Goal: Transaction & Acquisition: Download file/media

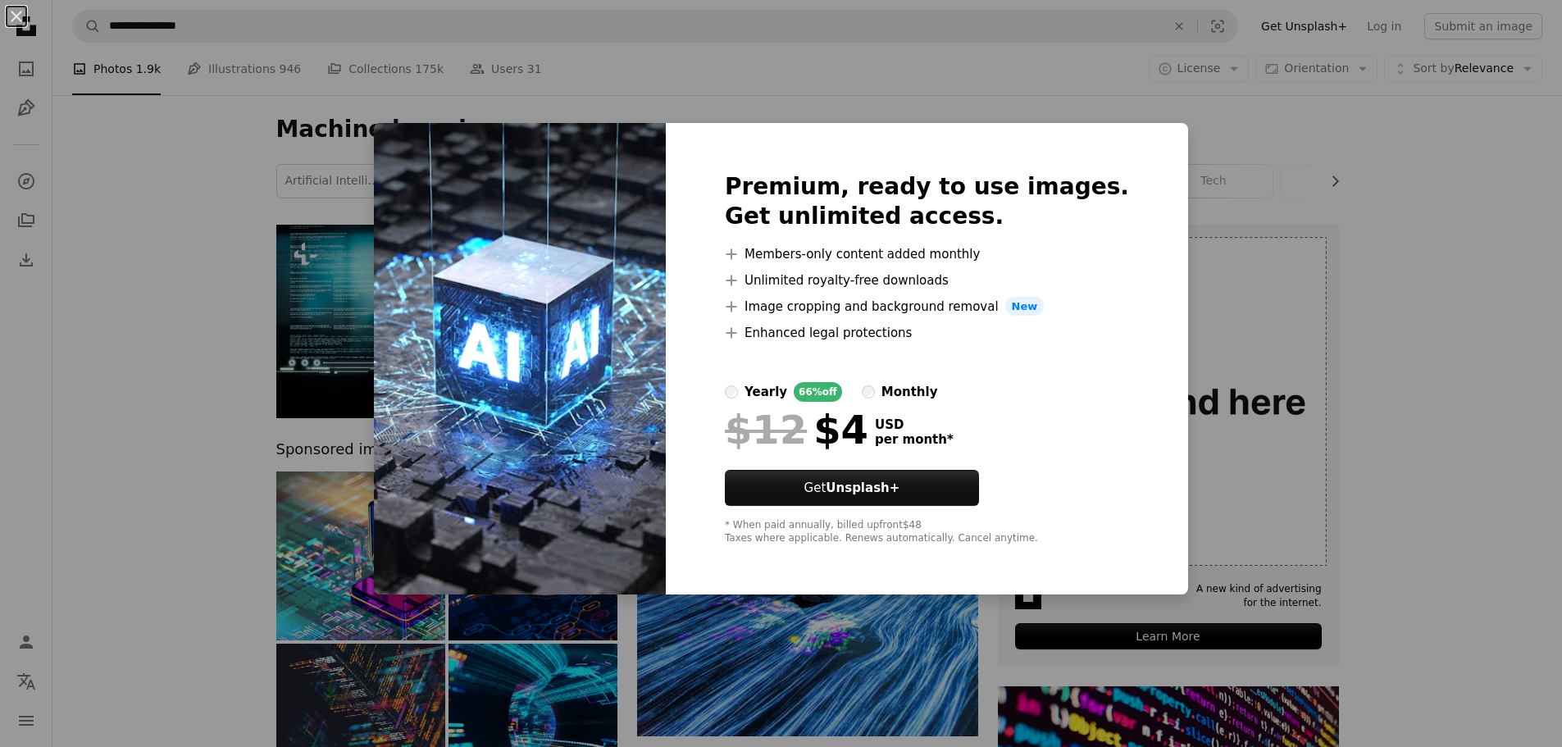
scroll to position [448, 0]
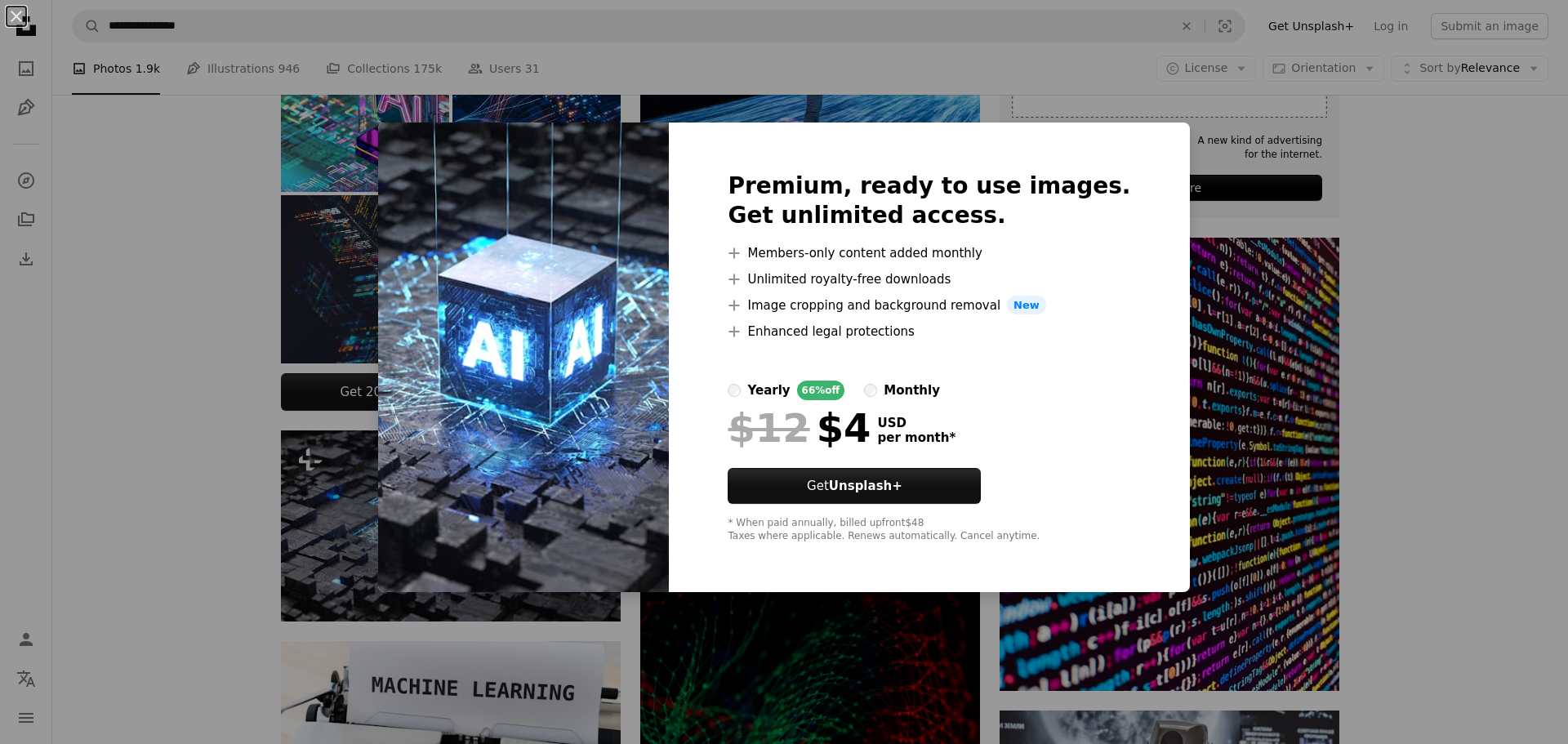
click at [1129, 140] on div "Premium, ready to use images. Get unlimited access. A plus sign Members-only co…" at bounding box center [929, 358] width 520 height 470
click at [1278, 137] on div "An X shape Premium, ready to use images. Get unlimited access. A plus sign Memb…" at bounding box center [784, 372] width 1568 height 744
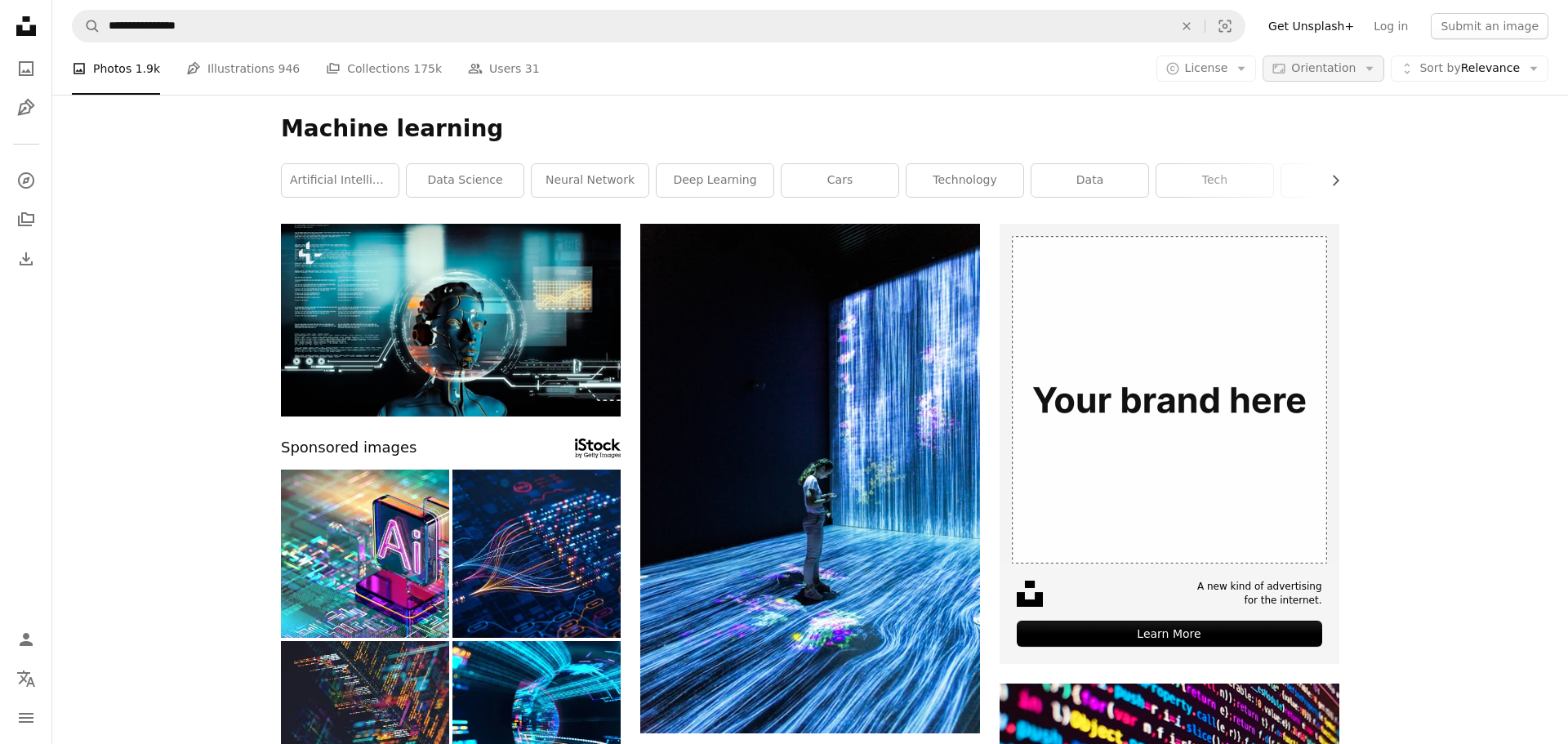
click at [1314, 62] on span "Orientation" at bounding box center [1323, 68] width 65 height 13
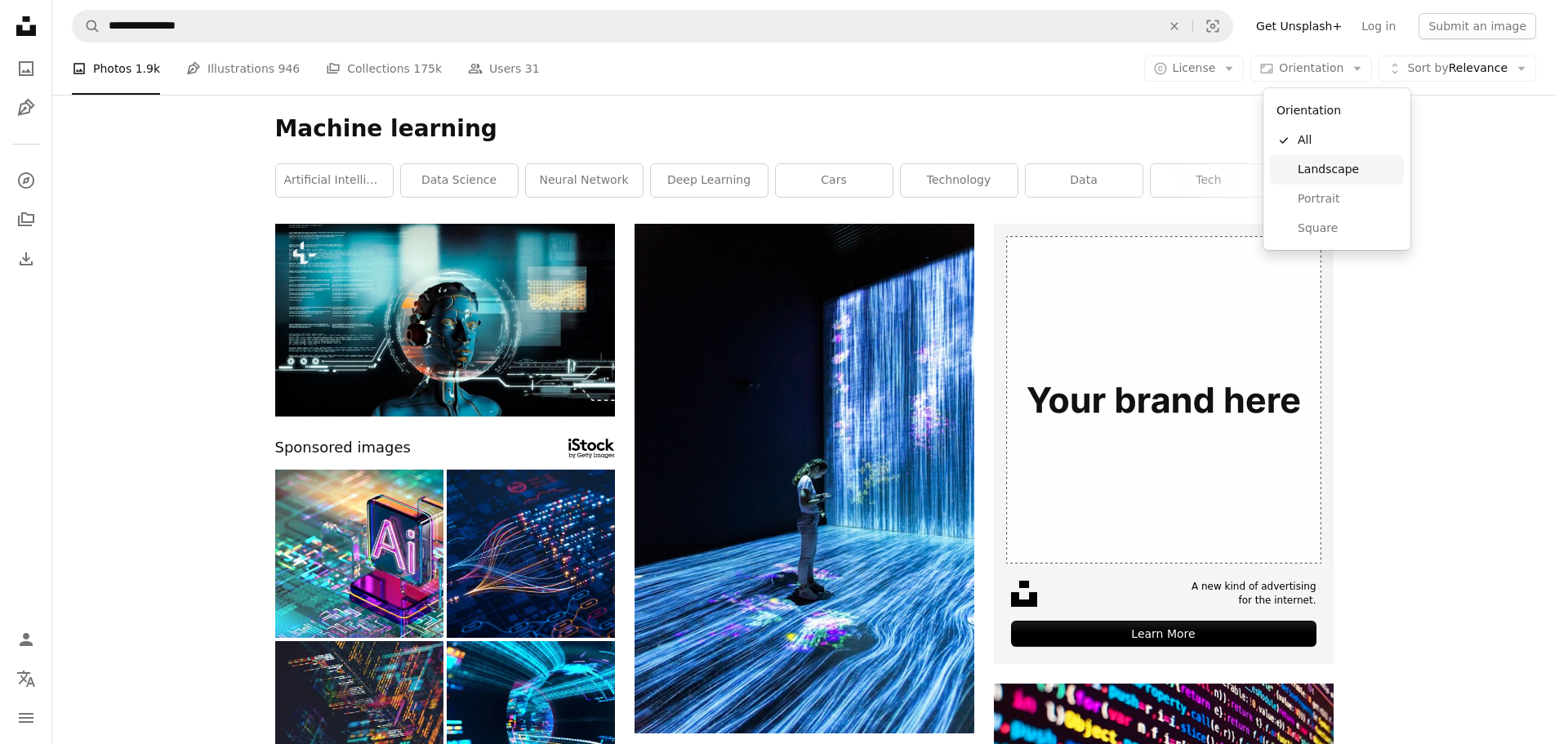
click at [1310, 173] on span "Landscape" at bounding box center [1347, 169] width 100 height 16
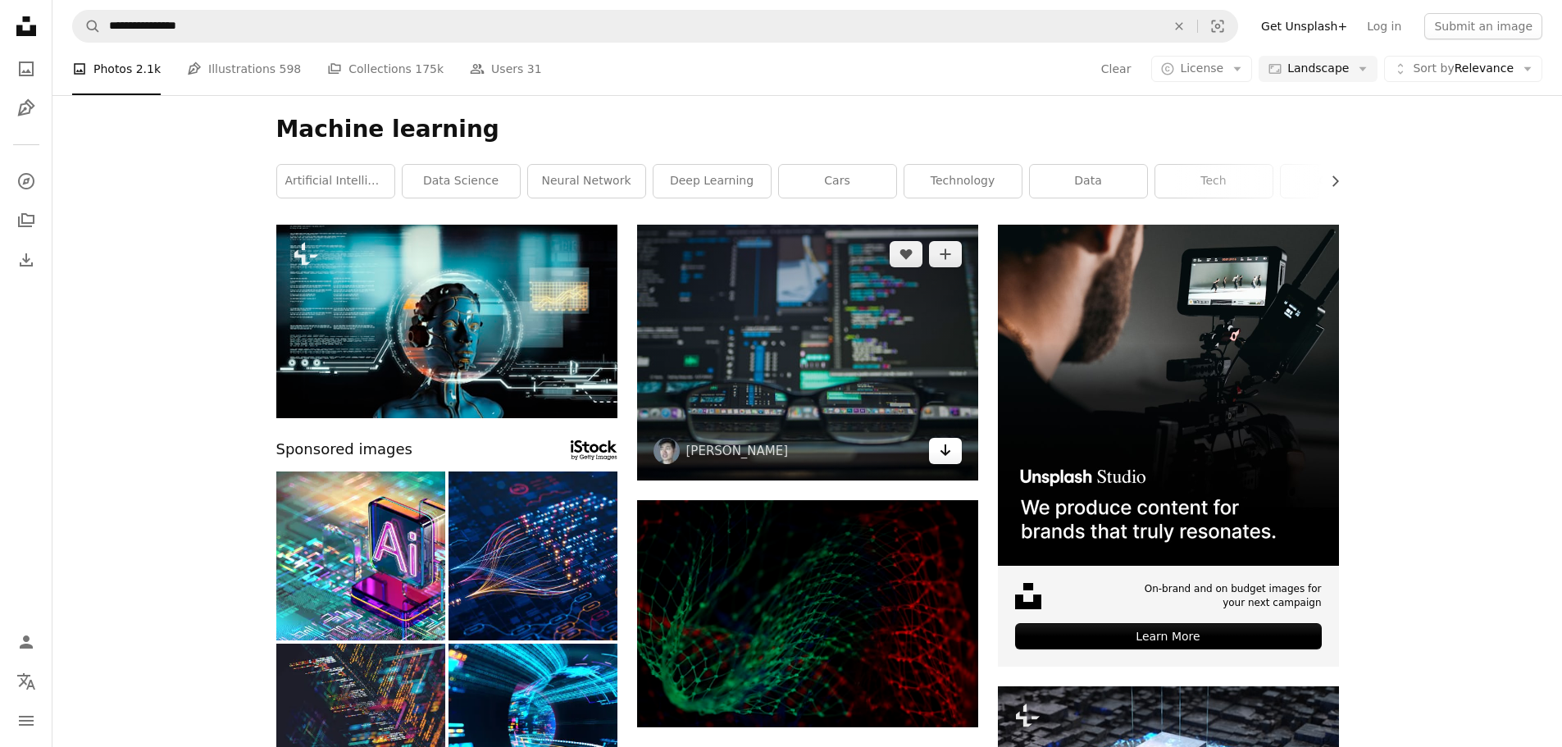
scroll to position [214, 0]
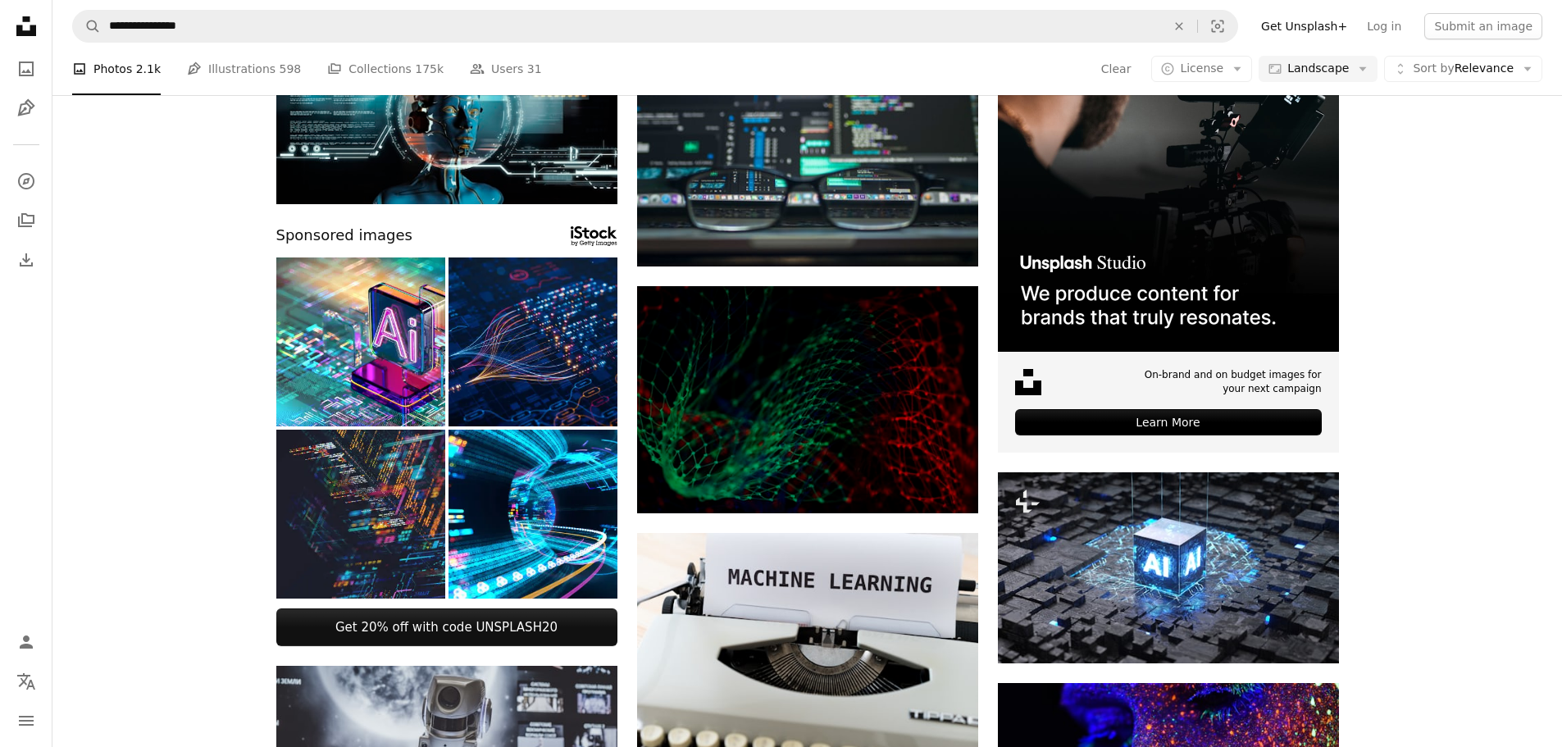
click at [527, 372] on img at bounding box center [533, 342] width 169 height 169
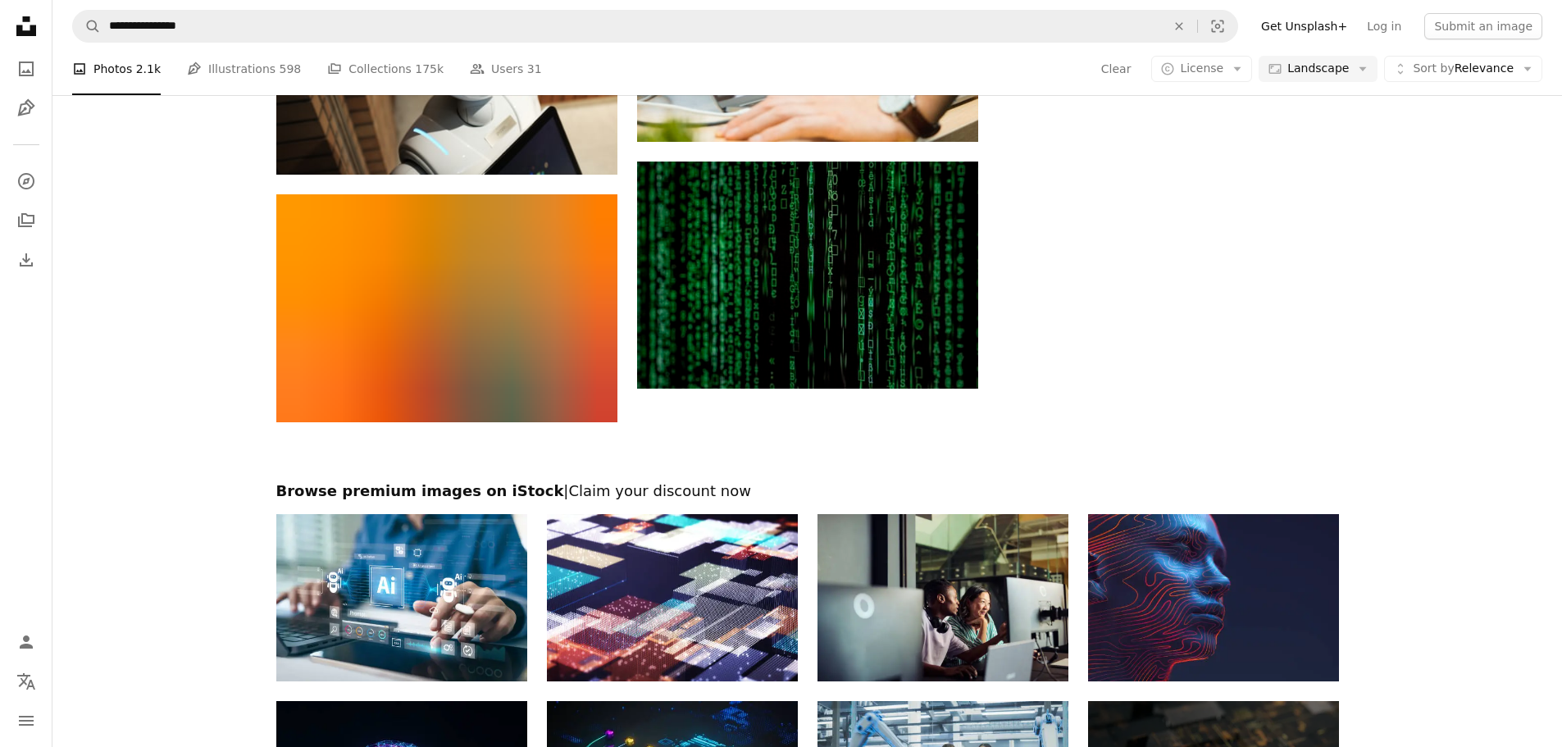
scroll to position [1844, 0]
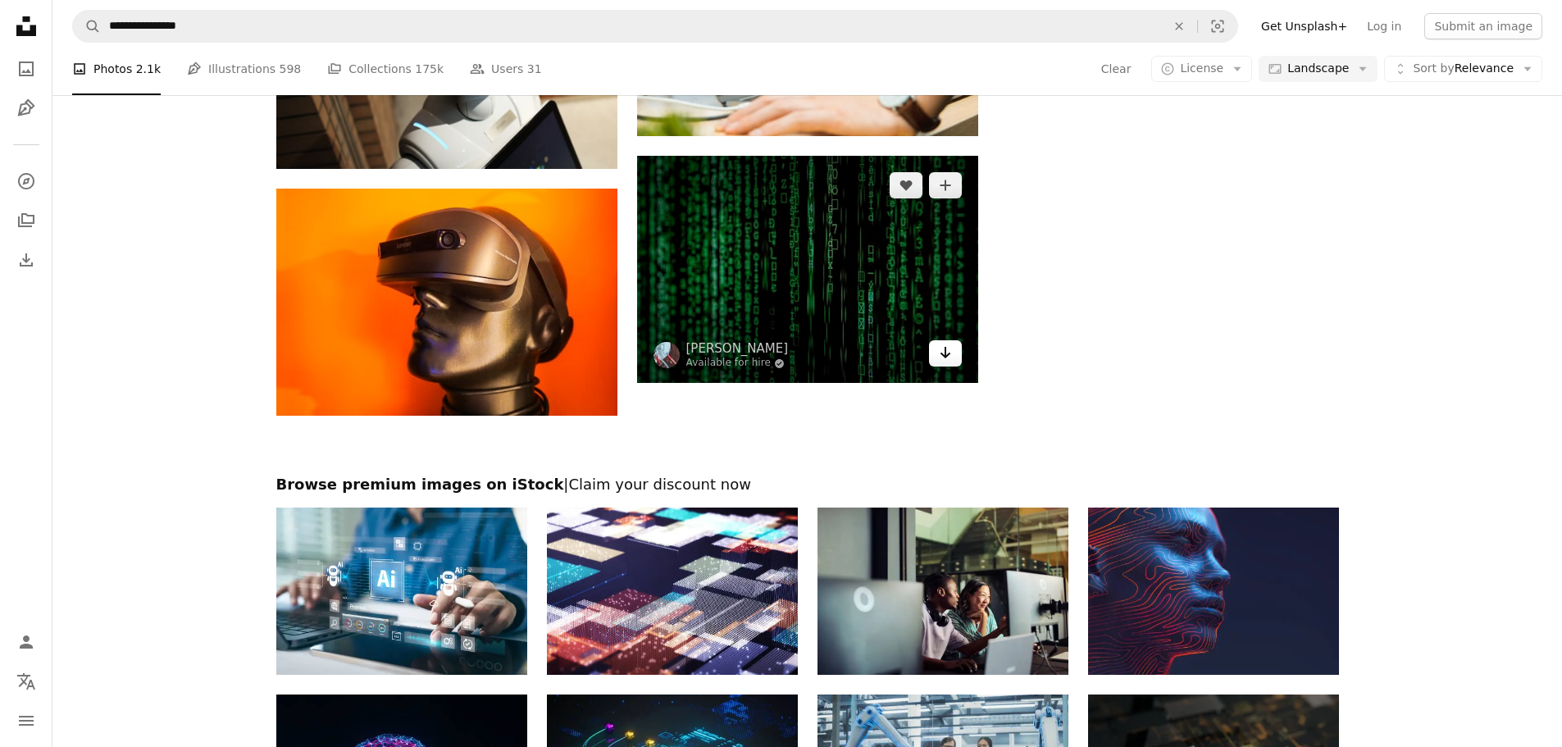
click at [942, 363] on link "Arrow pointing down" at bounding box center [945, 353] width 33 height 26
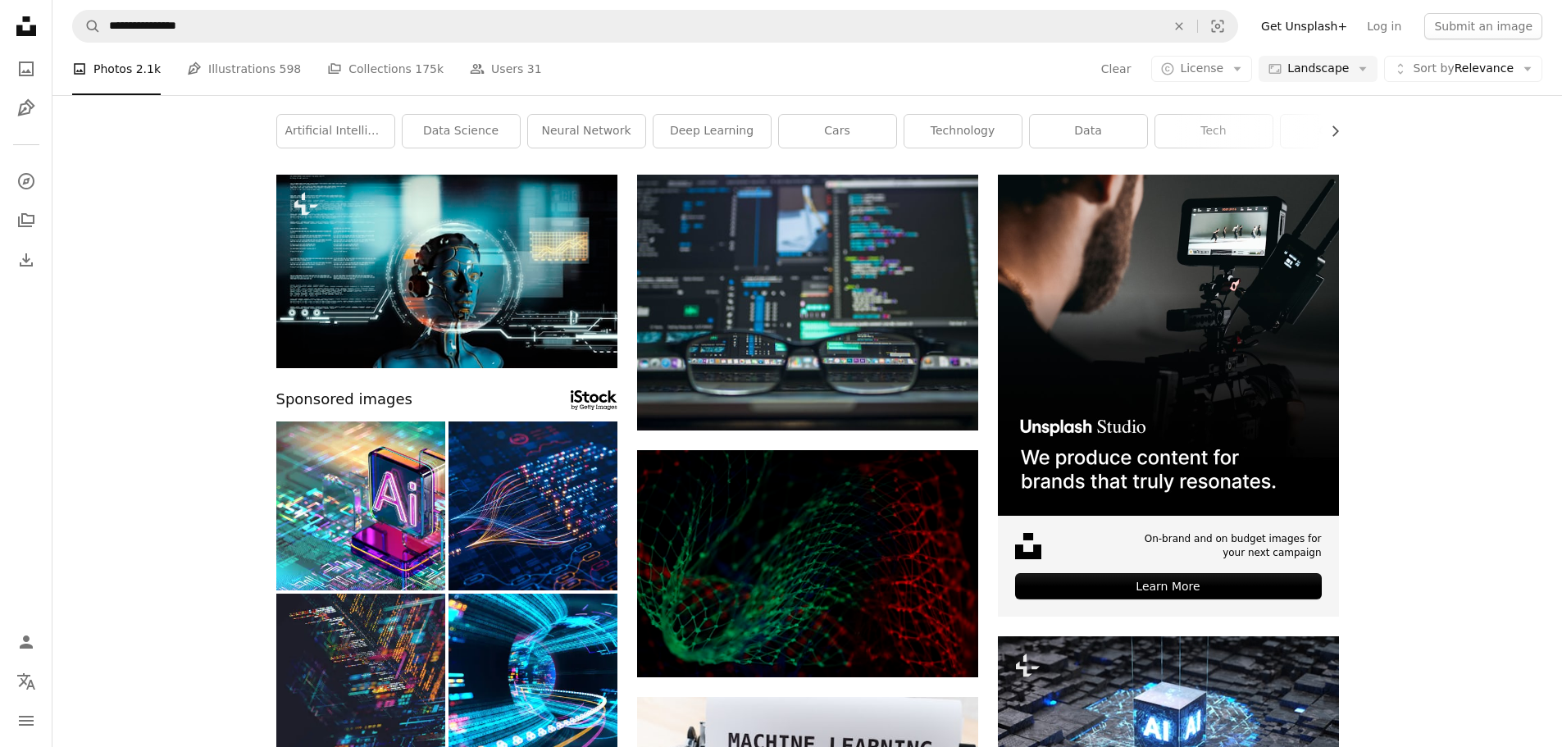
scroll to position [0, 0]
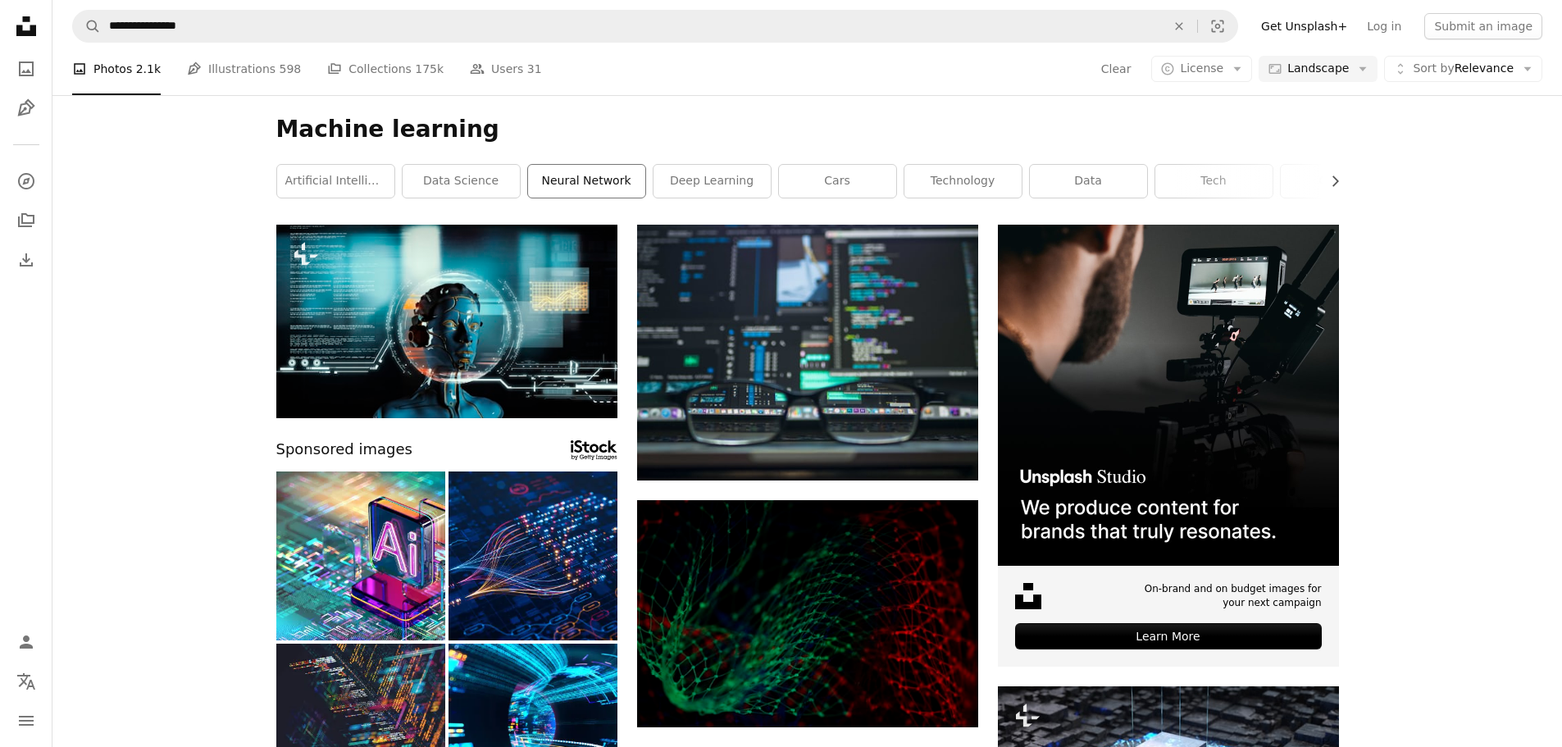
click at [572, 171] on link "neural network" at bounding box center [586, 181] width 117 height 33
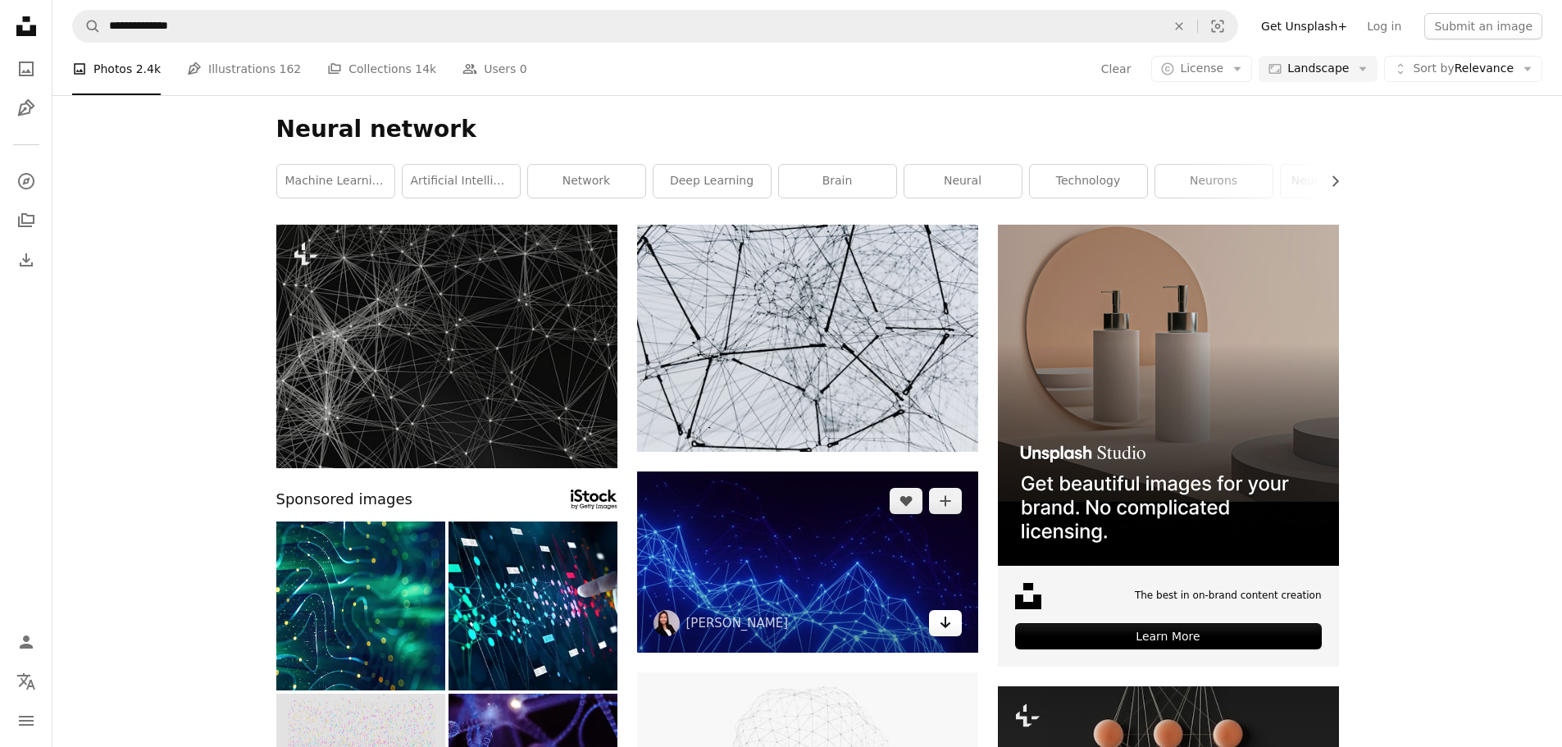
click at [946, 622] on icon "Arrow pointing down" at bounding box center [945, 623] width 13 height 20
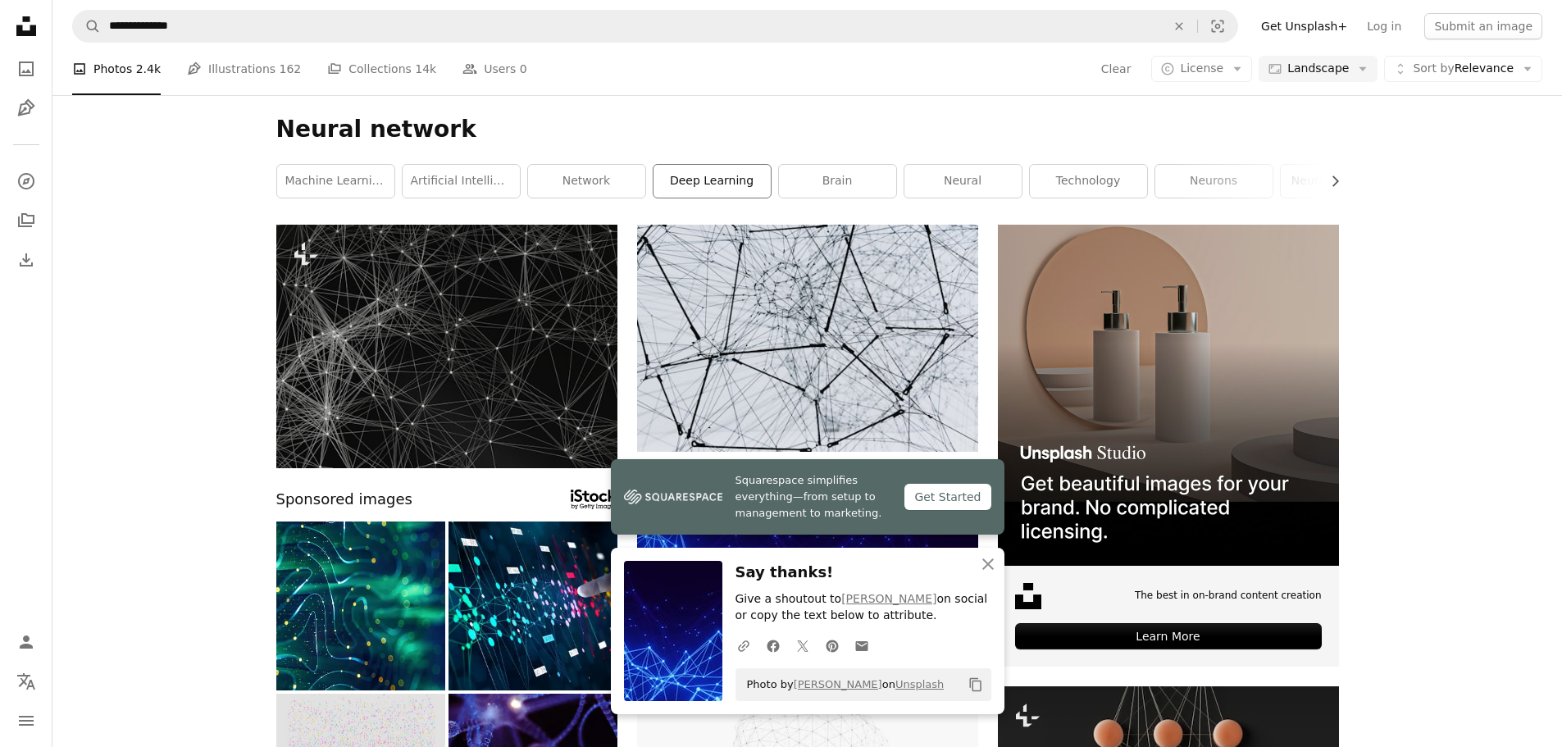
click at [691, 171] on link "deep learning" at bounding box center [712, 181] width 117 height 33
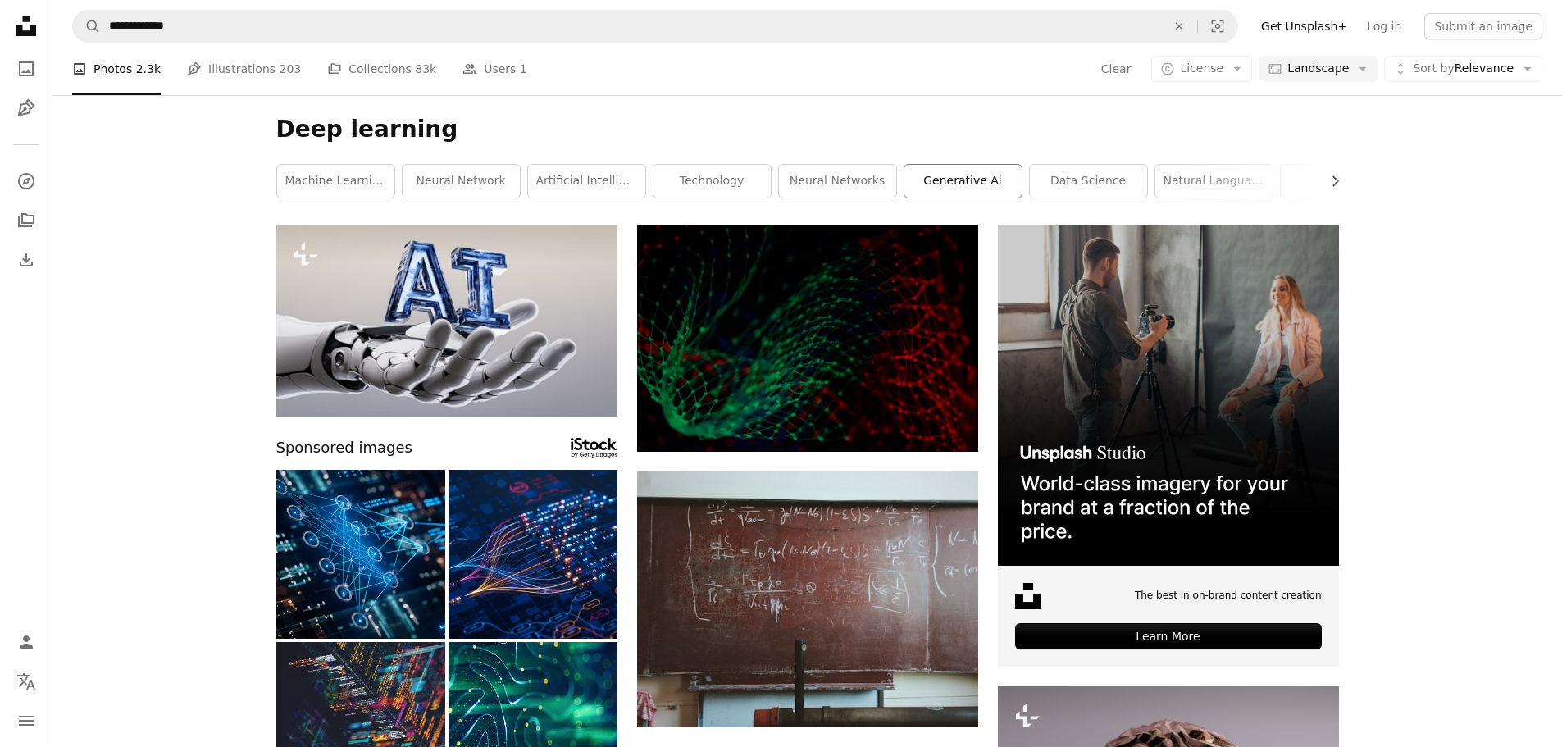
click at [989, 171] on link "generative ai" at bounding box center [963, 181] width 117 height 33
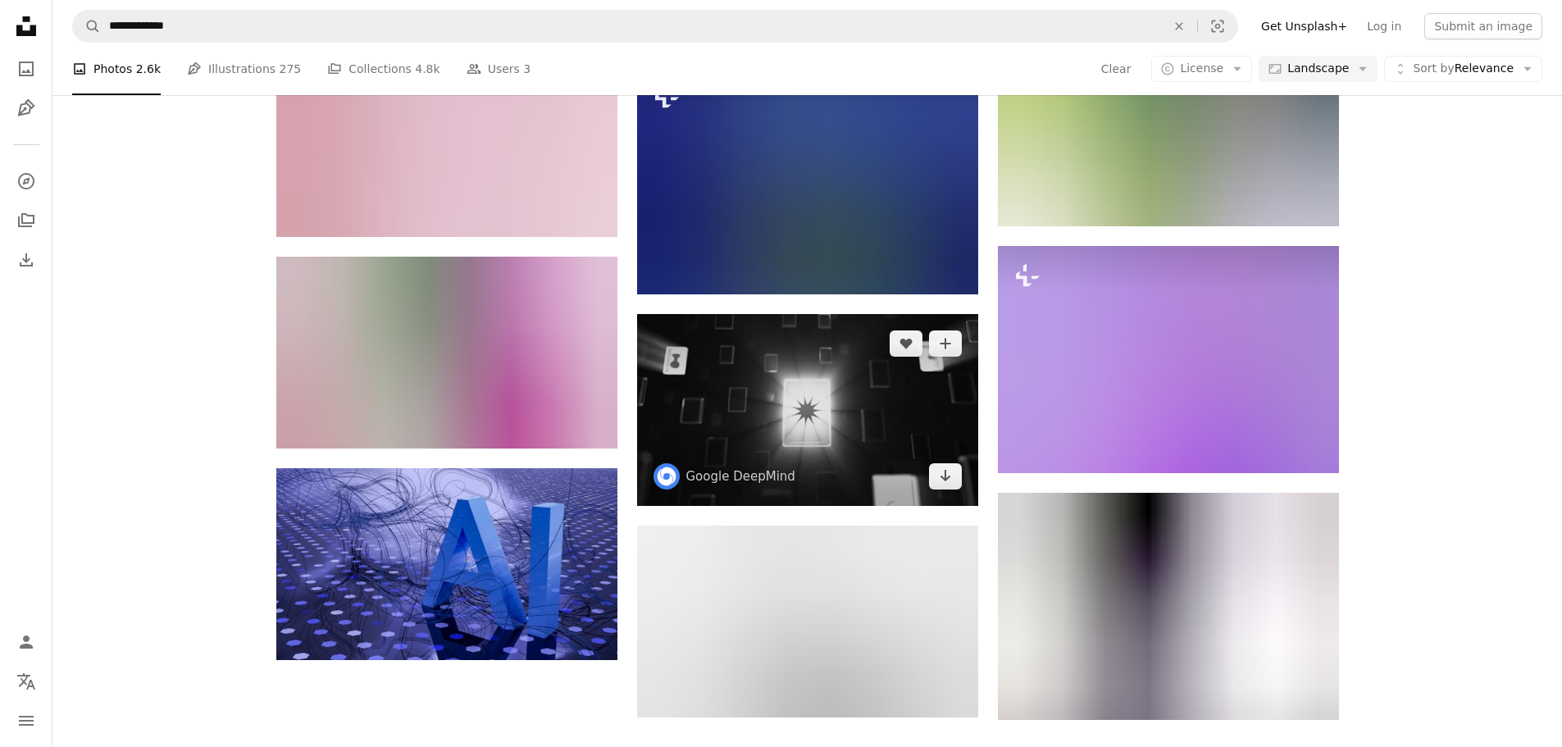
scroll to position [1344, 0]
